Goal: Transaction & Acquisition: Purchase product/service

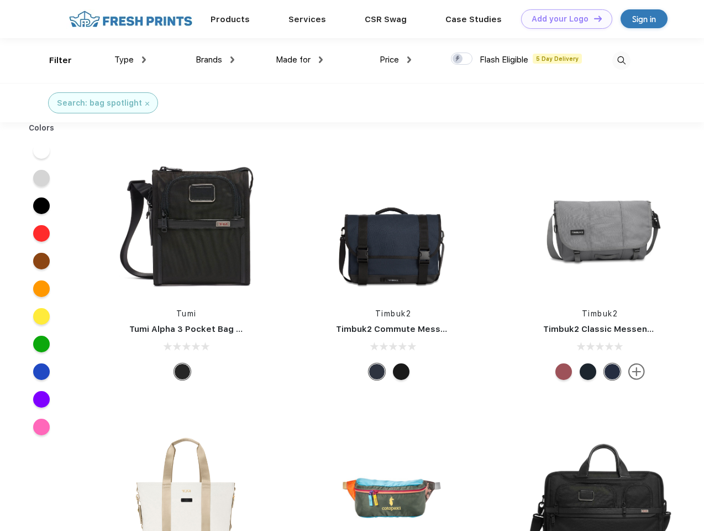
scroll to position [1, 0]
click at [563, 19] on link "Add your Logo Design Tool" at bounding box center [566, 18] width 91 height 19
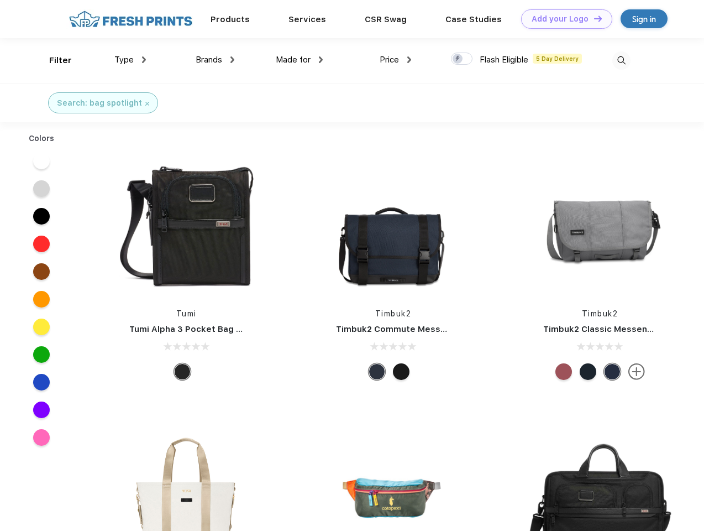
click at [0, 0] on div "Design Tool" at bounding box center [0, 0] width 0 height 0
click at [593, 18] on link "Add your Logo Design Tool" at bounding box center [566, 18] width 91 height 19
click at [53, 60] on div "Filter" at bounding box center [60, 60] width 23 height 13
click at [130, 60] on span "Type" at bounding box center [123, 60] width 19 height 10
click at [215, 60] on span "Brands" at bounding box center [209, 60] width 27 height 10
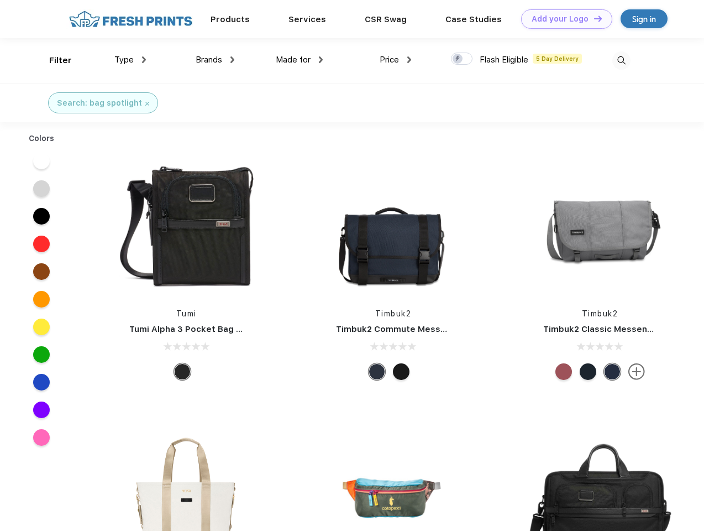
click at [300, 60] on span "Made for" at bounding box center [293, 60] width 35 height 10
click at [396, 60] on span "Price" at bounding box center [389, 60] width 19 height 10
click at [462, 59] on div at bounding box center [462, 59] width 22 height 12
click at [458, 59] on input "checkbox" at bounding box center [454, 55] width 7 height 7
click at [621, 60] on img at bounding box center [621, 60] width 18 height 18
